Goal: Find specific fact: Find specific fact

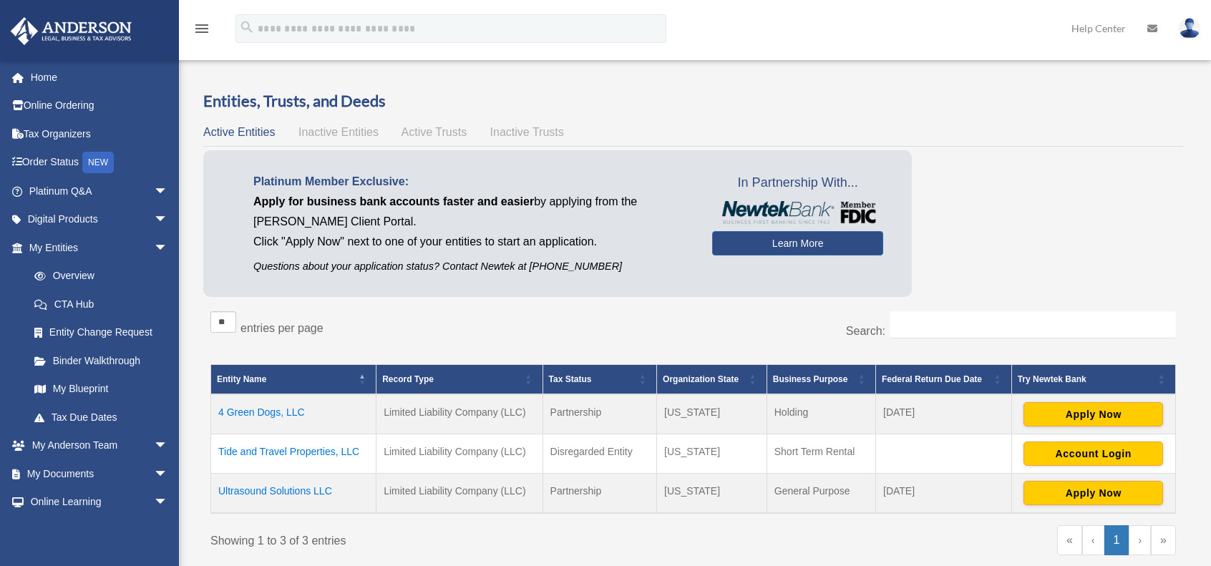
click at [296, 451] on td "Tide and Travel Properties, LLC" at bounding box center [293, 453] width 165 height 39
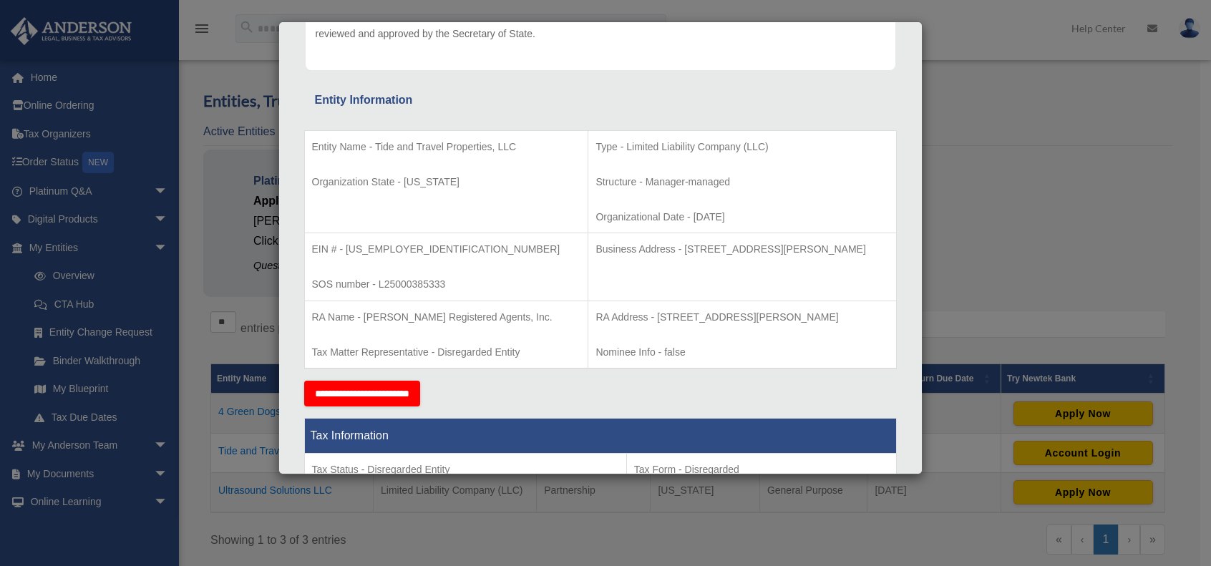
scroll to position [215, 0]
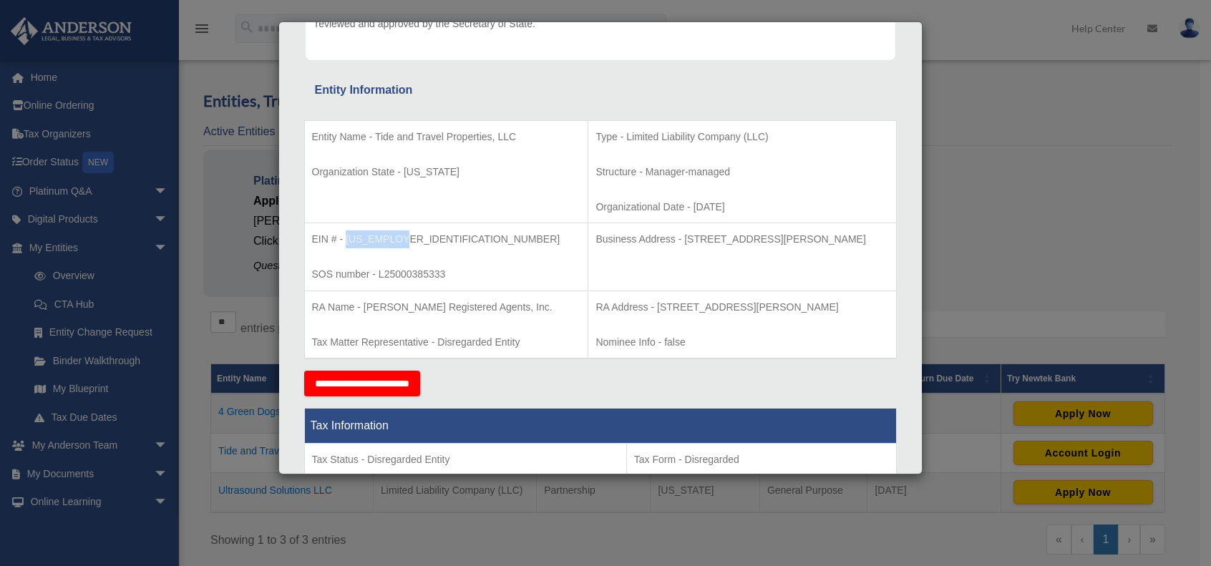
drag, startPoint x: 402, startPoint y: 235, endPoint x: 344, endPoint y: 234, distance: 58.0
click at [344, 234] on p "EIN # - [US_EMPLOYER_IDENTIFICATION_NUMBER]" at bounding box center [446, 239] width 269 height 18
copy p "[US_EMPLOYER_IDENTIFICATION_NUMBER]"
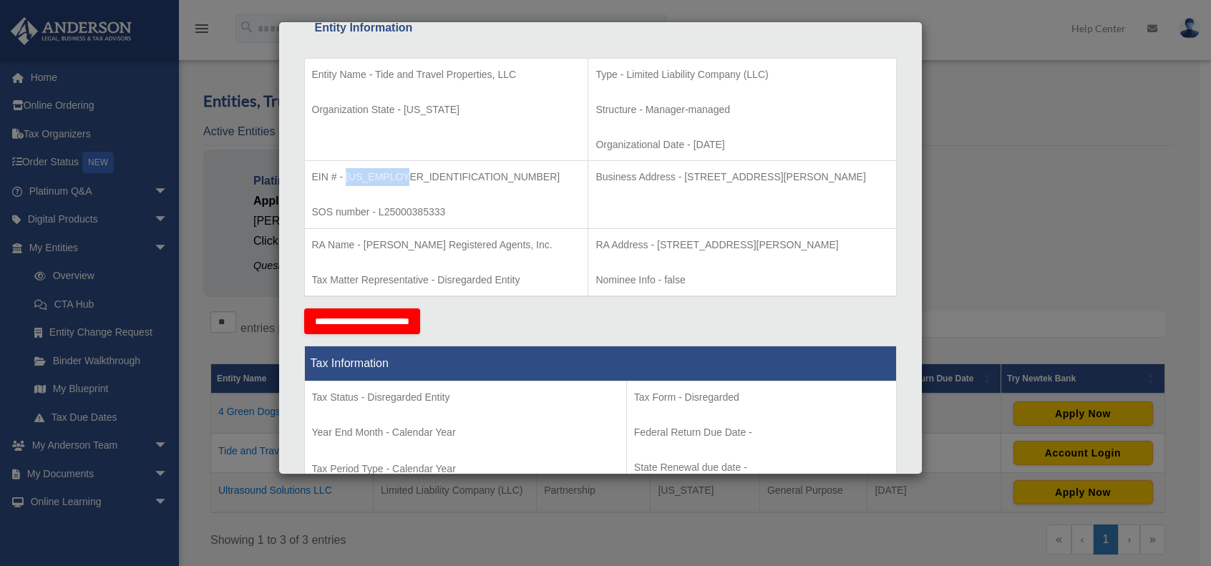
scroll to position [286, 0]
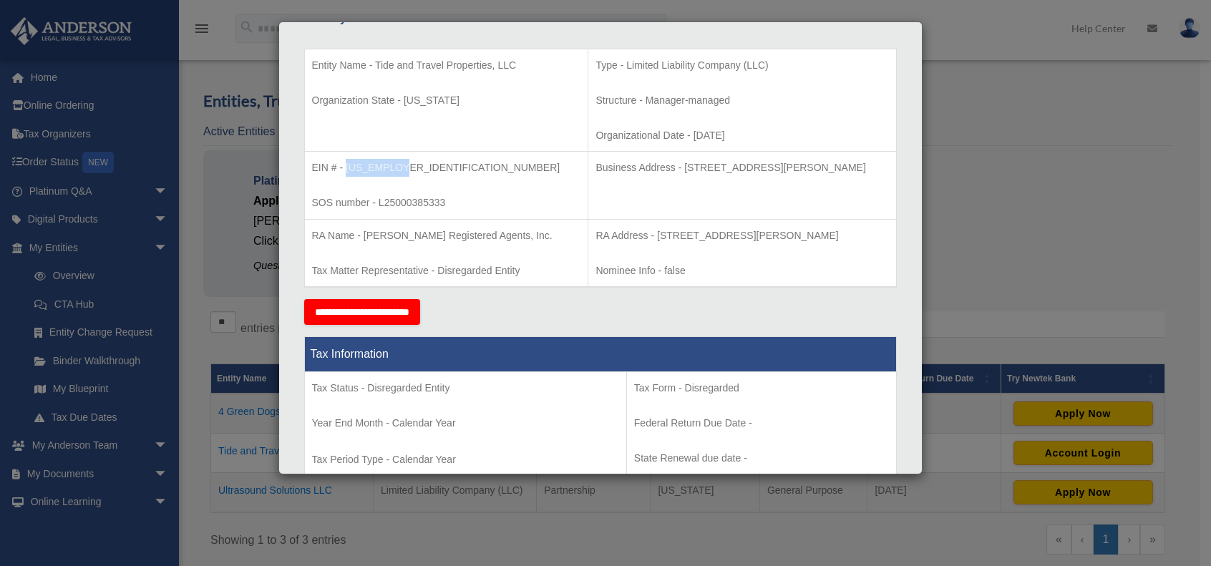
drag, startPoint x: 860, startPoint y: 168, endPoint x: 634, endPoint y: 162, distance: 226.2
click at [634, 162] on p "Business Address - [STREET_ADDRESS][PERSON_NAME]" at bounding box center [741, 168] width 293 height 18
drag, startPoint x: 701, startPoint y: 161, endPoint x: 724, endPoint y: 162, distance: 23.6
click at [701, 161] on p "Business Address - [STREET_ADDRESS][PERSON_NAME]" at bounding box center [741, 168] width 293 height 18
click at [855, 176] on td "Business Address - [STREET_ADDRESS][PERSON_NAME]" at bounding box center [742, 186] width 308 height 68
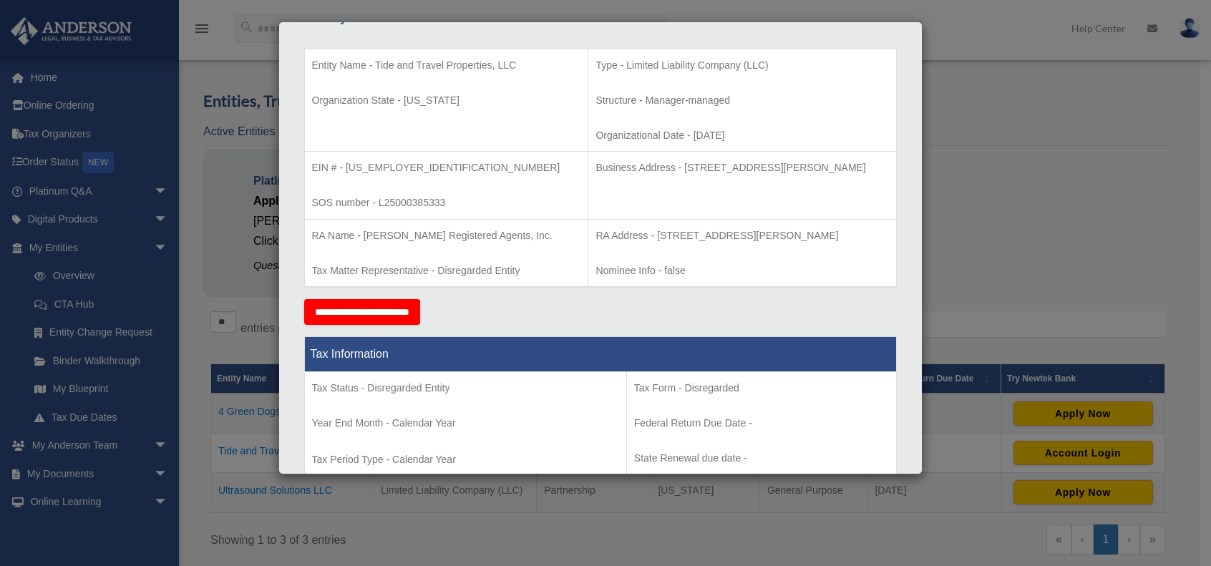
drag, startPoint x: 860, startPoint y: 168, endPoint x: 635, endPoint y: 165, distance: 224.7
click at [635, 165] on p "Business Address - [STREET_ADDRESS][PERSON_NAME]" at bounding box center [741, 168] width 293 height 18
copy p "[STREET_ADDRESS][PERSON_NAME]"
